Goal: Task Accomplishment & Management: Complete application form

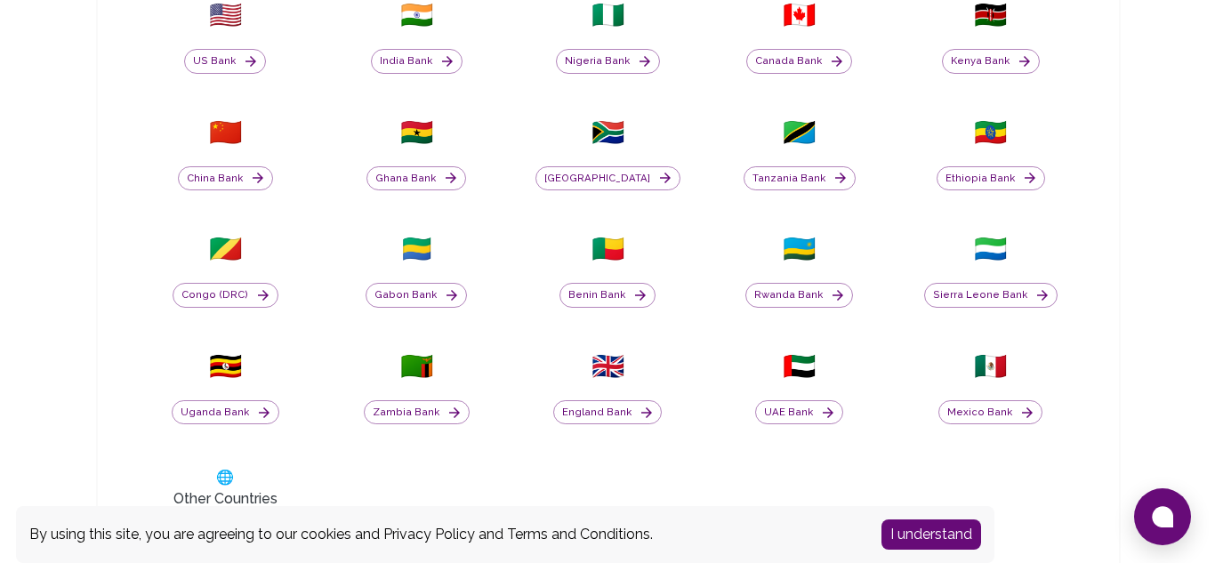
scroll to position [654, 0]
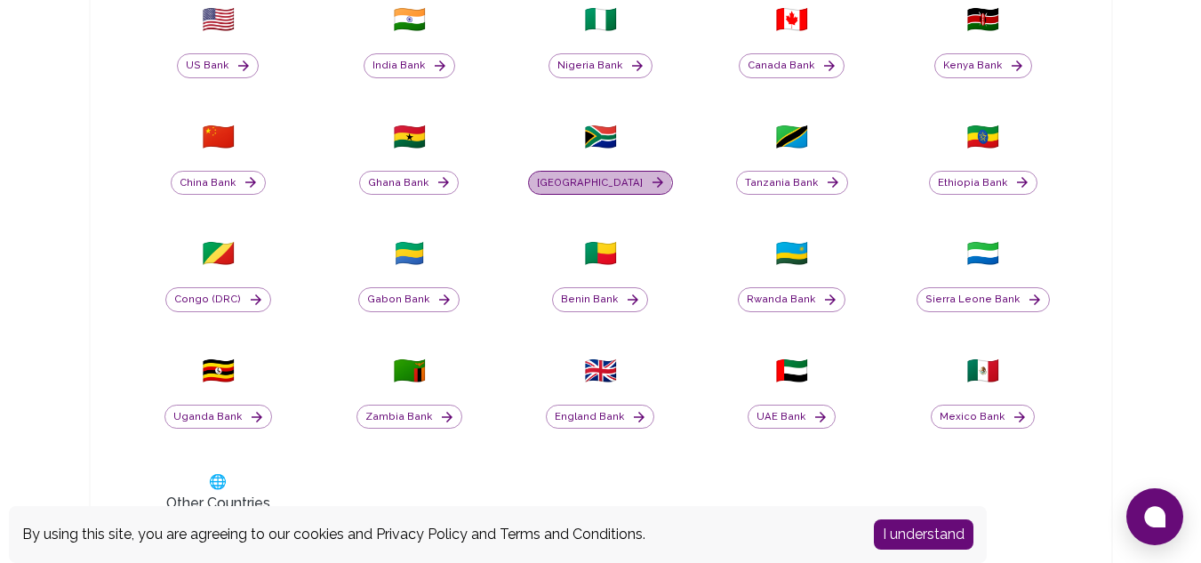
click at [624, 183] on button "[GEOGRAPHIC_DATA]" at bounding box center [600, 183] width 145 height 25
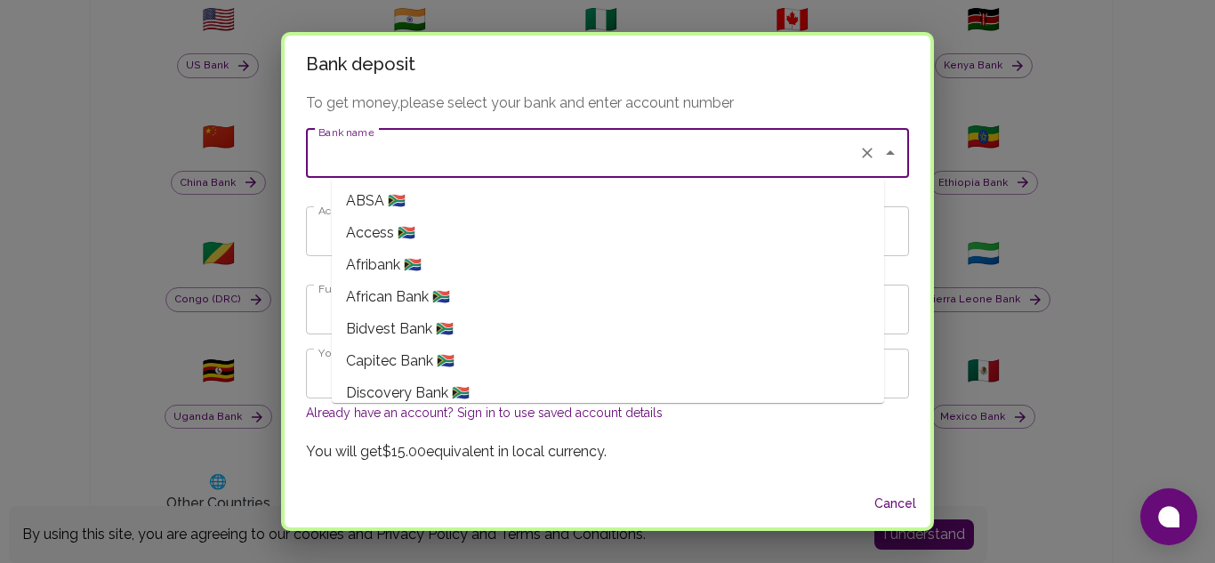
click at [583, 156] on input "Bank name" at bounding box center [582, 153] width 537 height 34
click at [502, 349] on li "Capitec Bank 🇿🇦" at bounding box center [608, 361] width 552 height 32
type input "Capitec Bank"
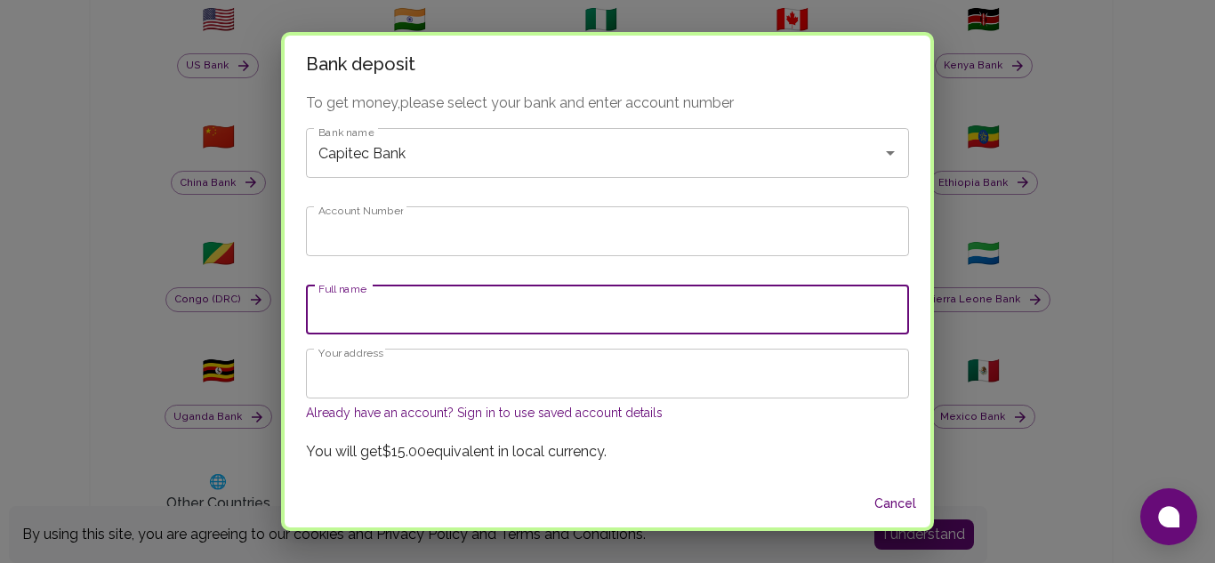
click at [514, 301] on input "Full name" at bounding box center [607, 310] width 603 height 50
type input "Palesa Rammike"
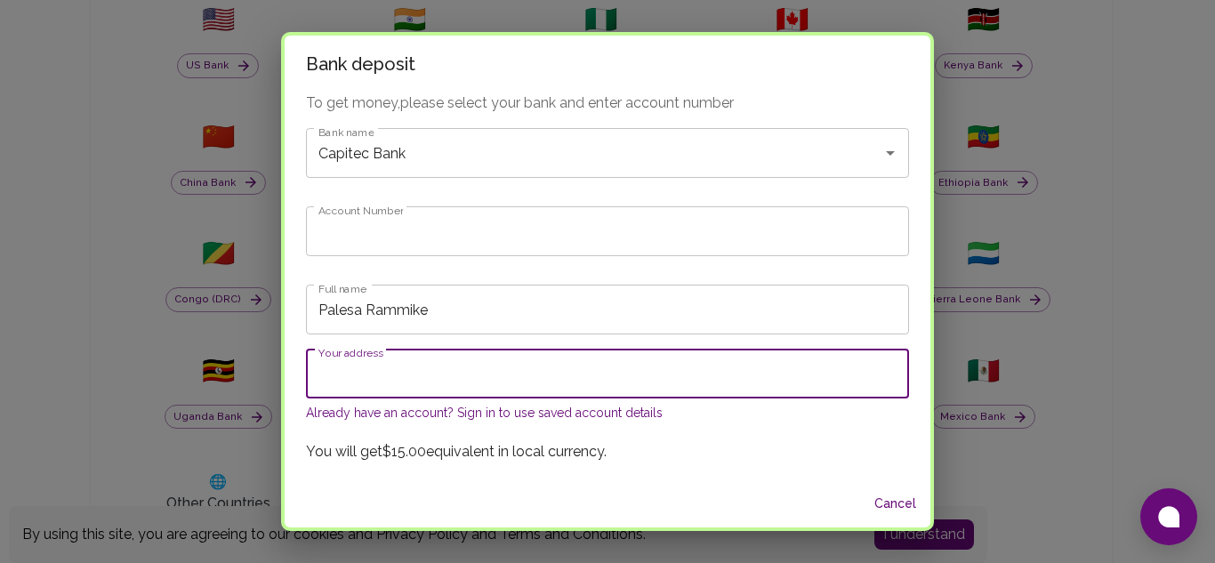
click at [459, 381] on input "Your address" at bounding box center [607, 374] width 603 height 50
type input "[GEOGRAPHIC_DATA]"
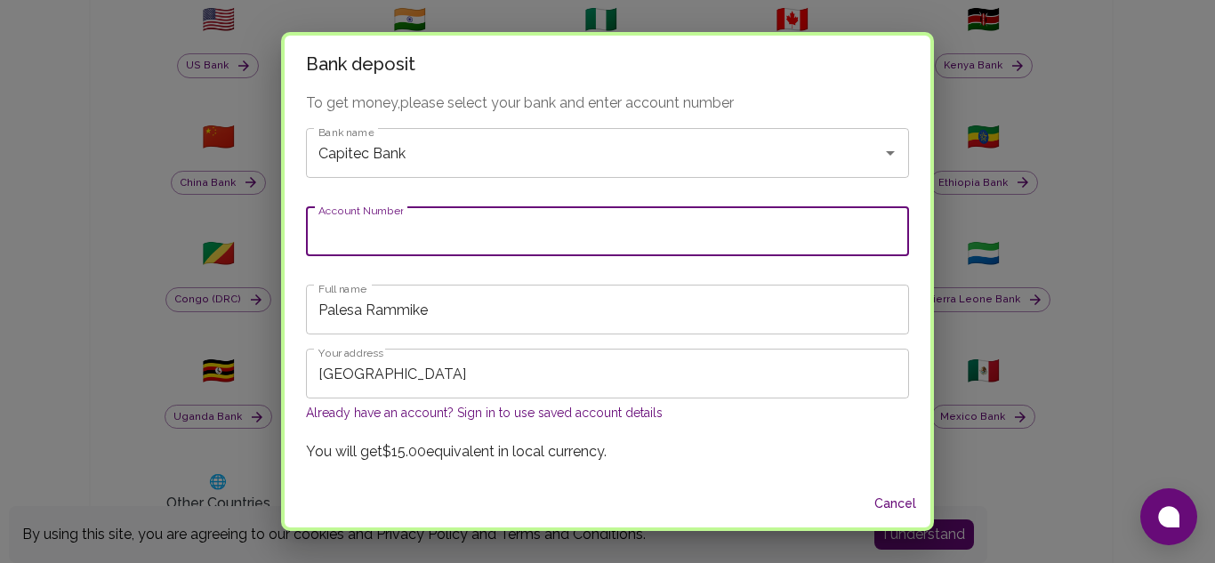
click at [427, 237] on input "Account Number" at bounding box center [607, 231] width 603 height 50
type input ","
type input "0"
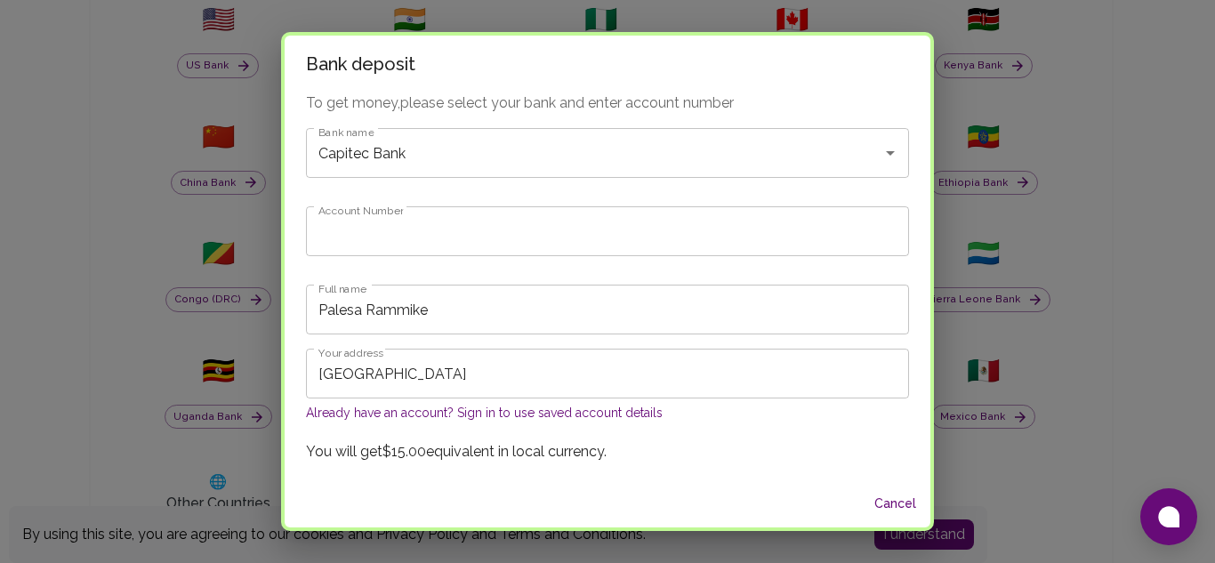
click at [901, 298] on div "To get money, please select your bank and enter account number Bank name Capite…" at bounding box center [608, 286] width 646 height 388
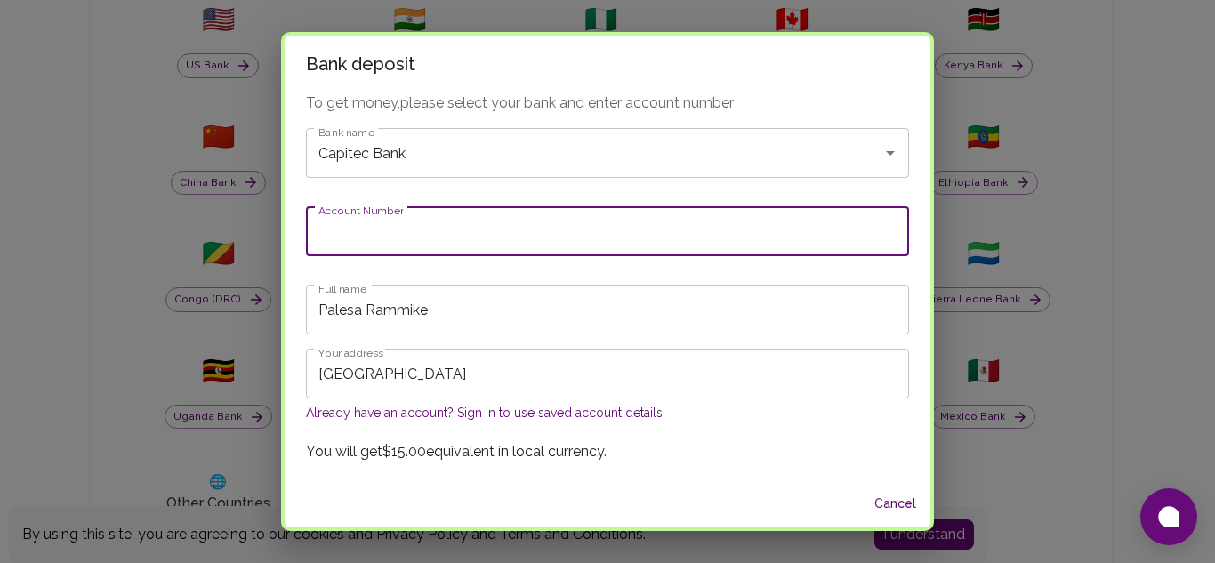
click at [721, 236] on input "Account Number" at bounding box center [607, 231] width 603 height 50
